Goal: Information Seeking & Learning: Learn about a topic

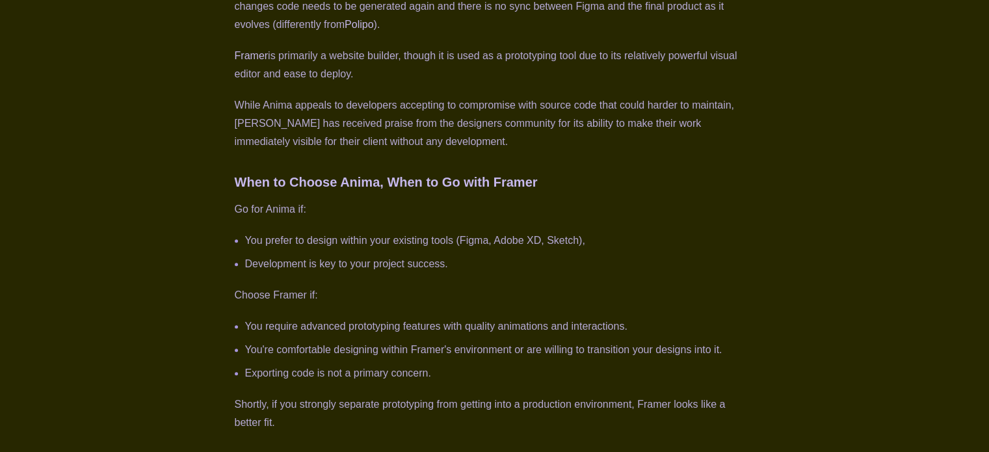
scroll to position [639, 0]
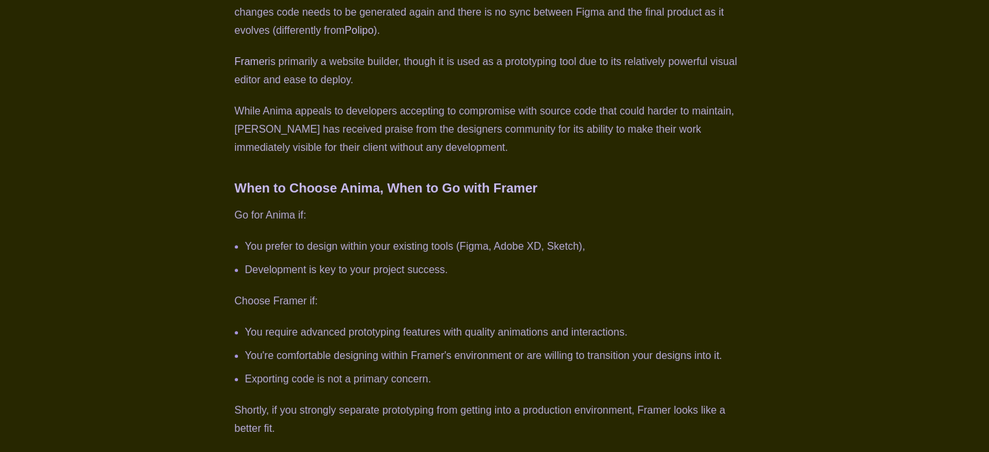
drag, startPoint x: 360, startPoint y: 427, endPoint x: 224, endPoint y: 231, distance: 238.3
click at [224, 231] on div "Prototyping can improve by 25% the time to market (according to [PERSON_NAME] )…" at bounding box center [494, 290] width 885 height 887
click at [505, 261] on li "Development is key to your project success." at bounding box center [500, 270] width 510 height 18
drag, startPoint x: 528, startPoint y: 265, endPoint x: 224, endPoint y: 275, distance: 303.9
click at [224, 275] on div "Prototyping can improve by 25% the time to market (according to [PERSON_NAME] )…" at bounding box center [494, 290] width 885 height 887
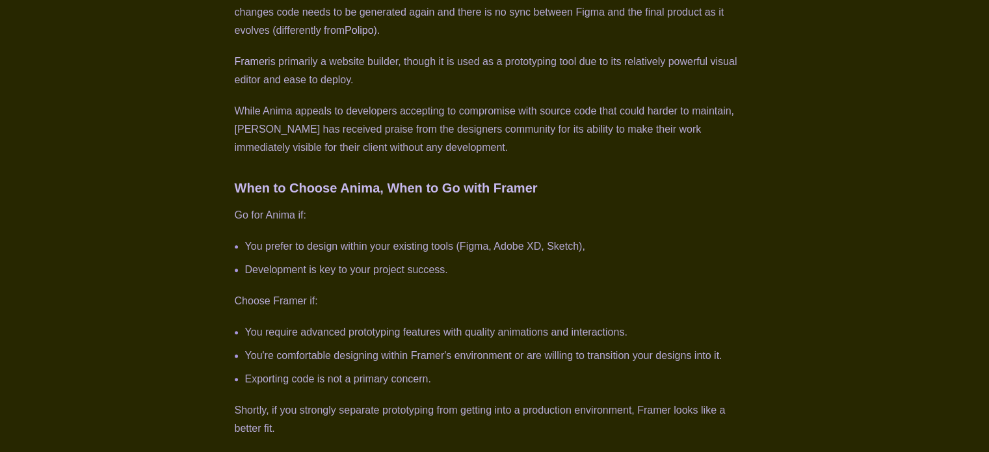
click at [442, 300] on p "Choose Framer if:" at bounding box center [495, 301] width 520 height 18
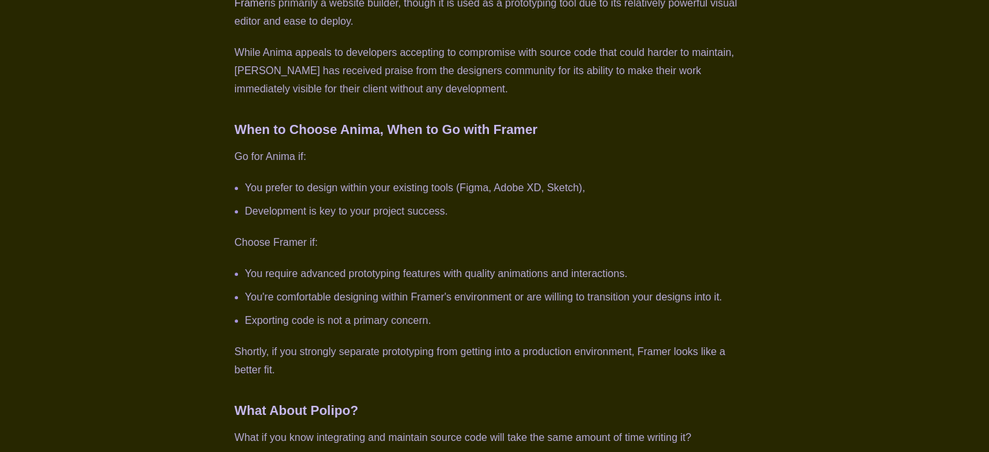
scroll to position [718, 0]
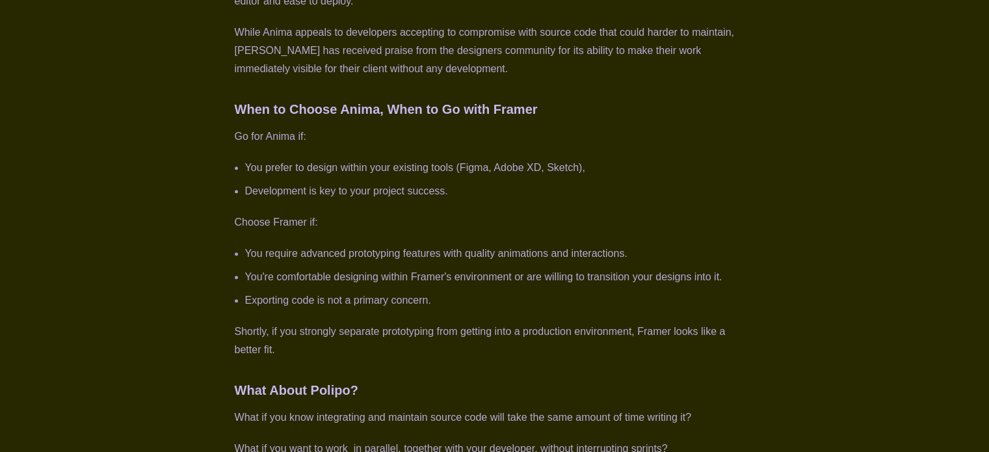
drag, startPoint x: 475, startPoint y: 293, endPoint x: 458, endPoint y: 353, distance: 62.4
click at [458, 353] on div "Prototyping can improve by 25% the time to market (according to [PERSON_NAME] )…" at bounding box center [495, 172] width 520 height 731
click at [458, 353] on p "Shortly, if you strongly separate prototyping from getting into a production en…" at bounding box center [495, 341] width 520 height 36
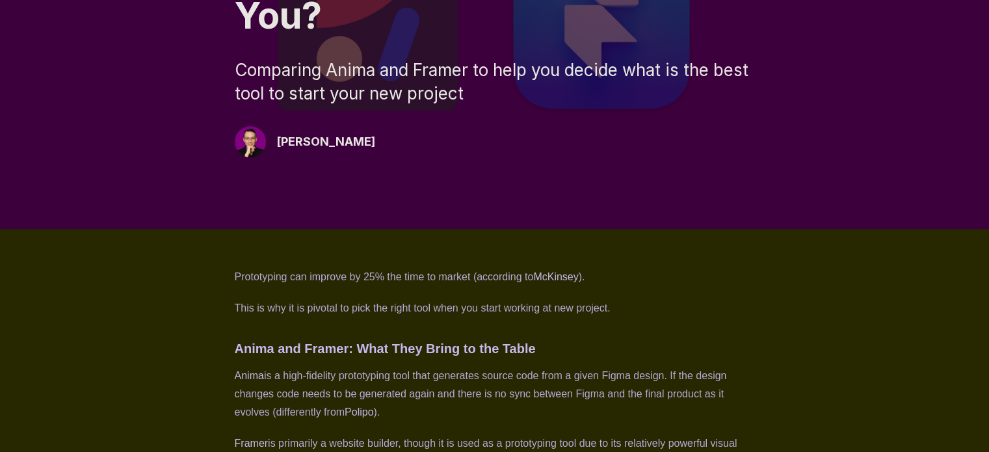
scroll to position [3, 0]
